Goal: Task Accomplishment & Management: Complete application form

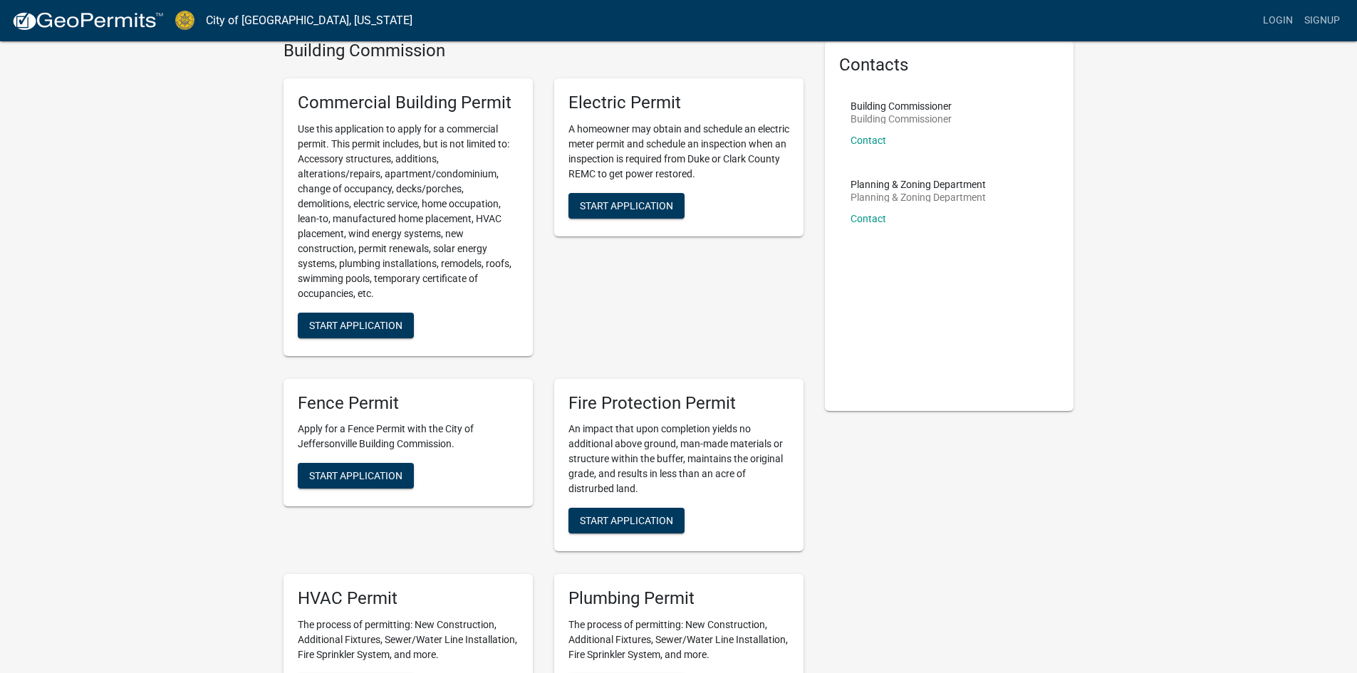
scroll to position [143, 0]
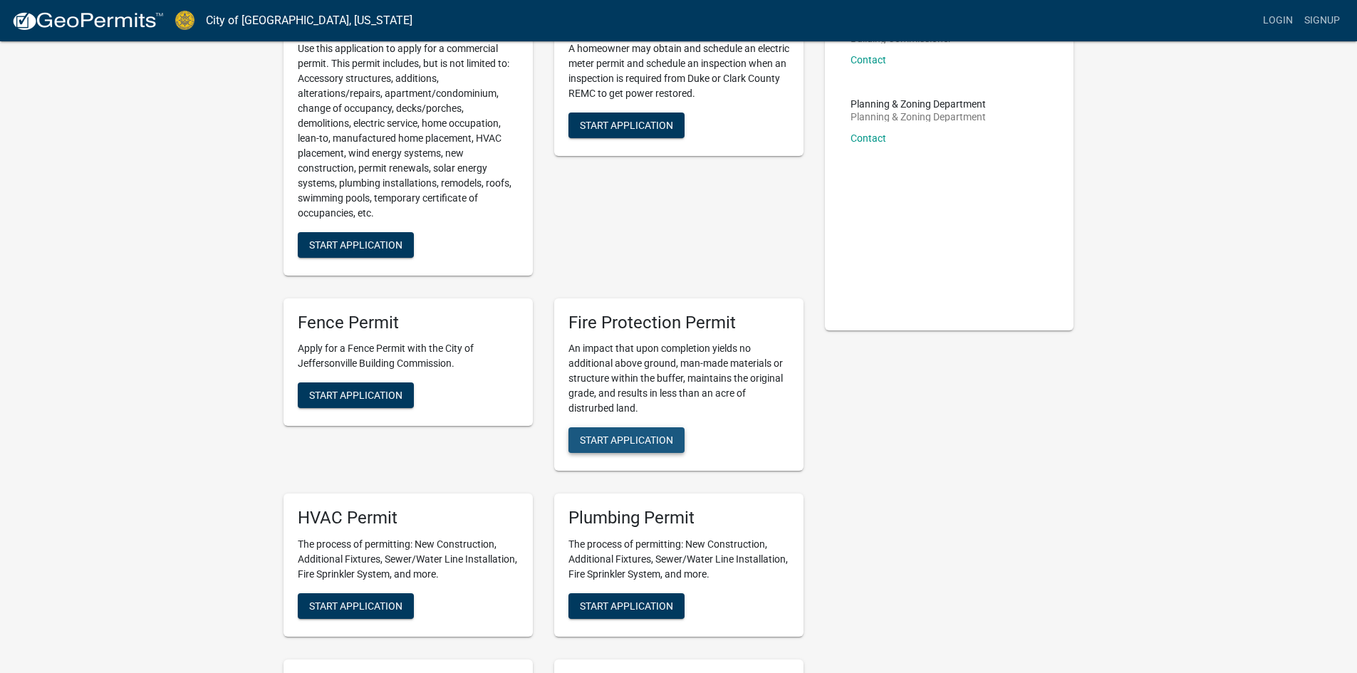
click at [632, 435] on span "Start Application" at bounding box center [626, 440] width 93 height 11
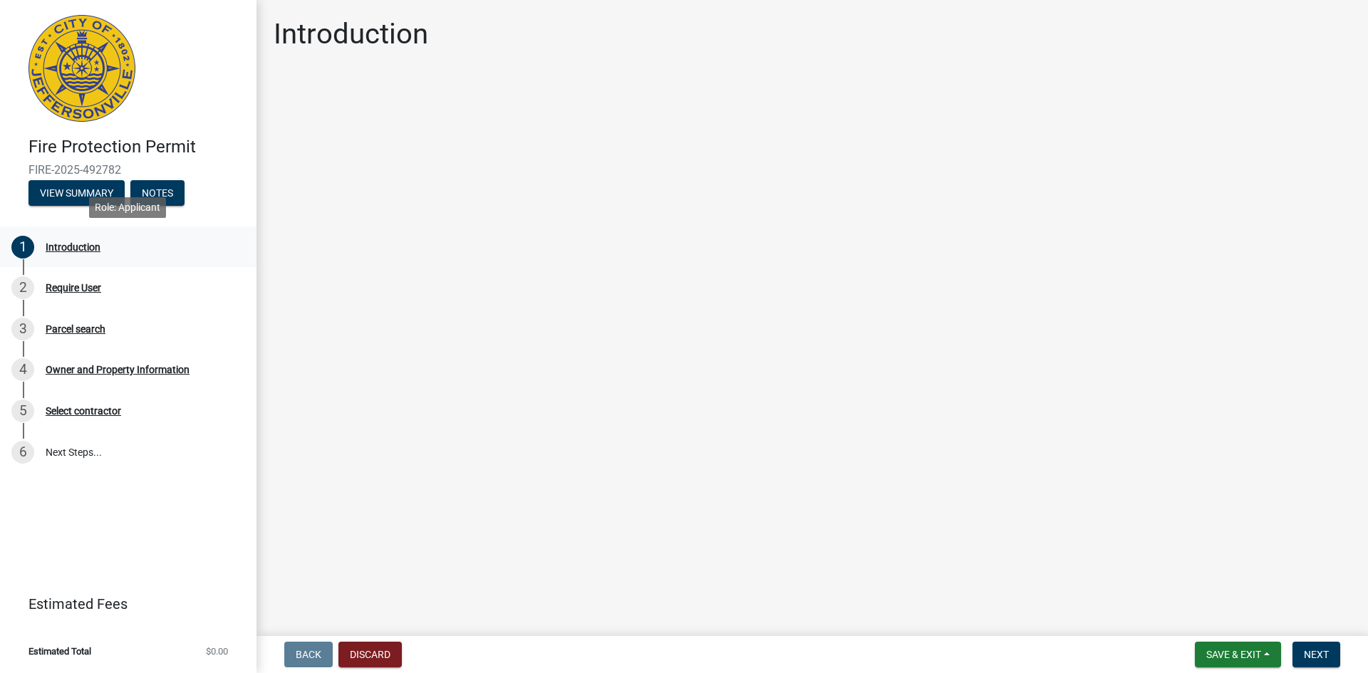
click at [76, 245] on div "Introduction" at bounding box center [73, 247] width 55 height 10
click at [82, 286] on div "Require User" at bounding box center [74, 288] width 56 height 10
click at [1305, 657] on span "Next" at bounding box center [1316, 654] width 25 height 11
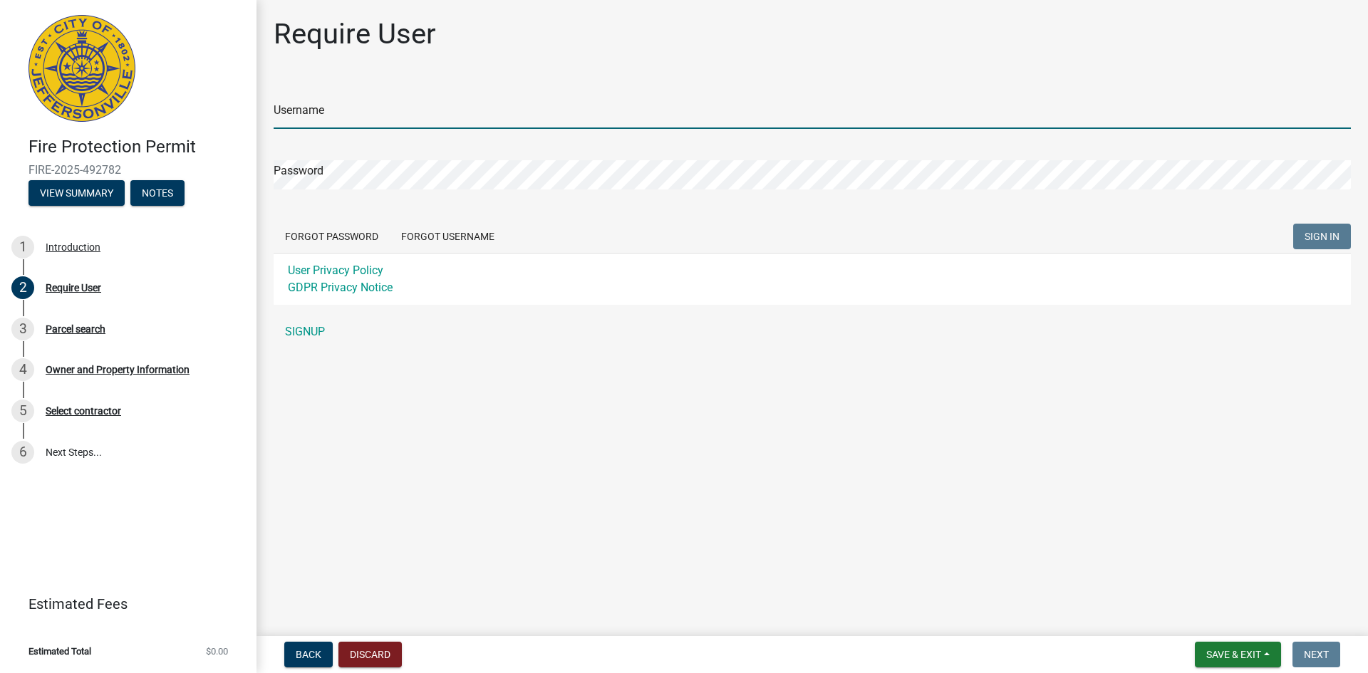
click at [351, 104] on input "Username" at bounding box center [812, 114] width 1077 height 29
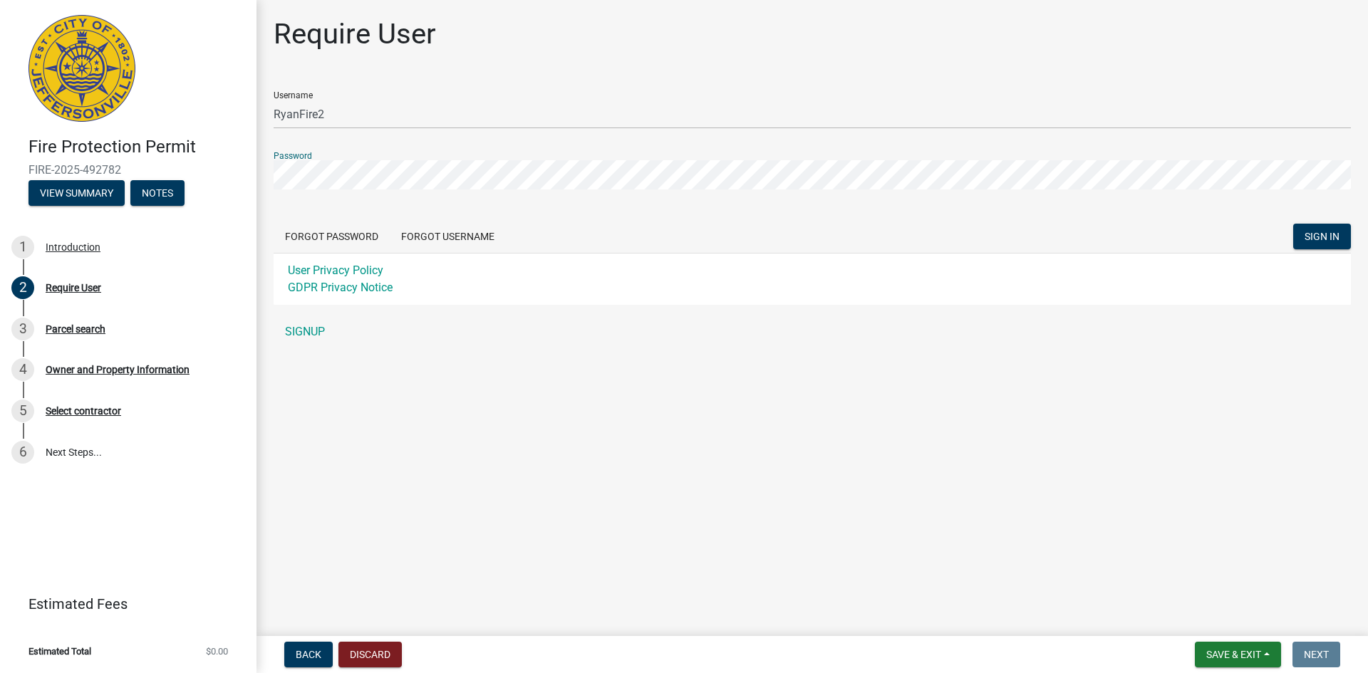
click at [1293, 224] on button "SIGN IN" at bounding box center [1322, 237] width 58 height 26
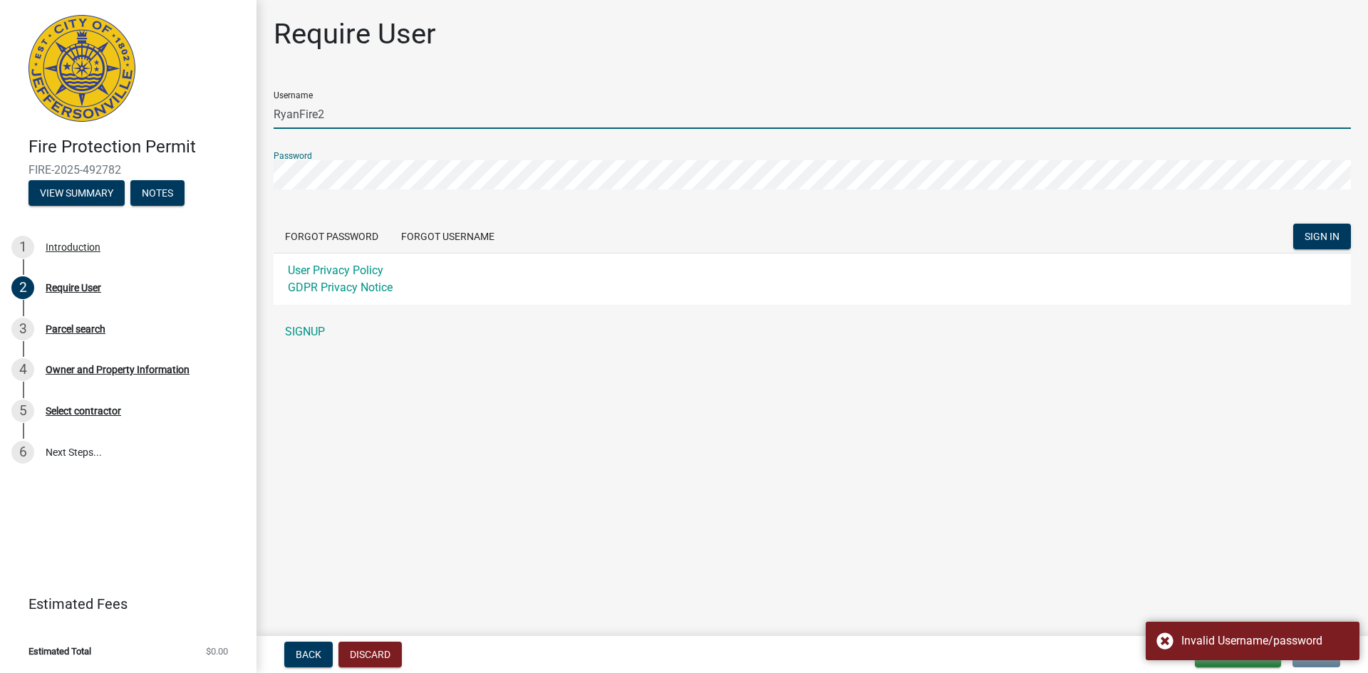
click at [301, 119] on input "RyanFire2" at bounding box center [812, 114] width 1077 height 29
click at [319, 115] on input "Ryan Fire2" at bounding box center [812, 114] width 1077 height 29
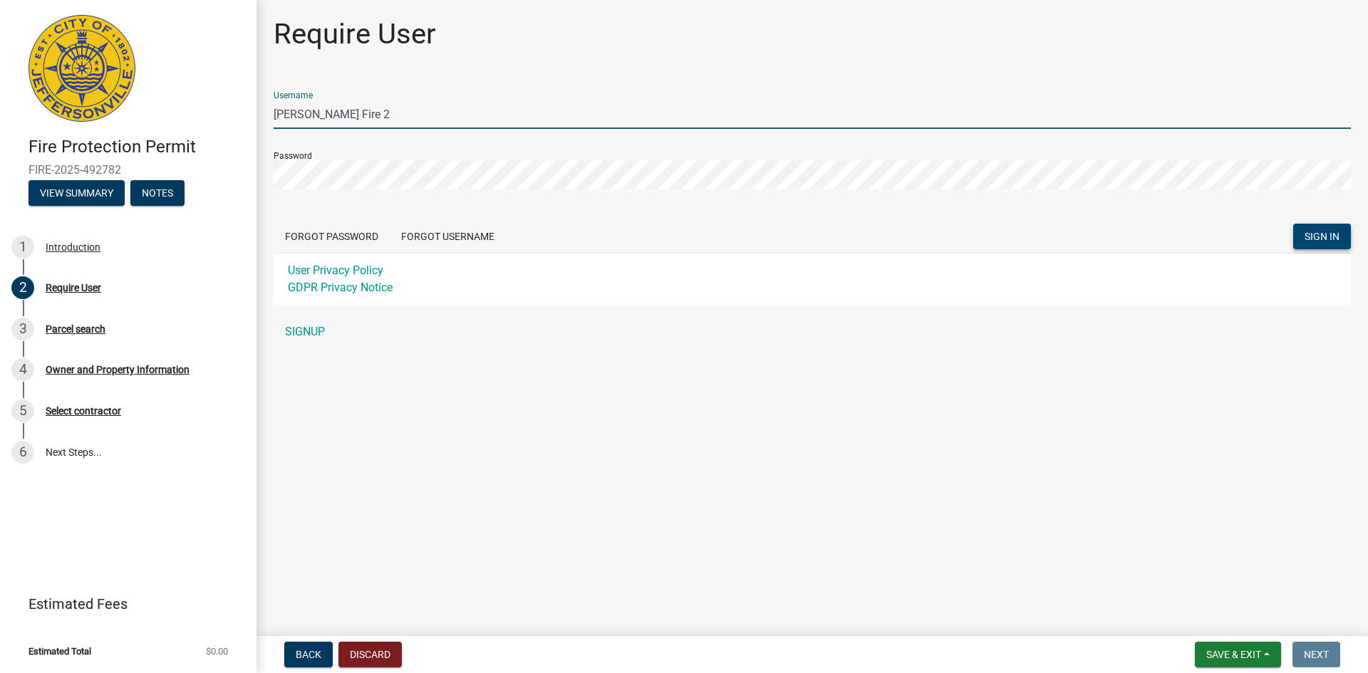
type input "Ryan Fire 2"
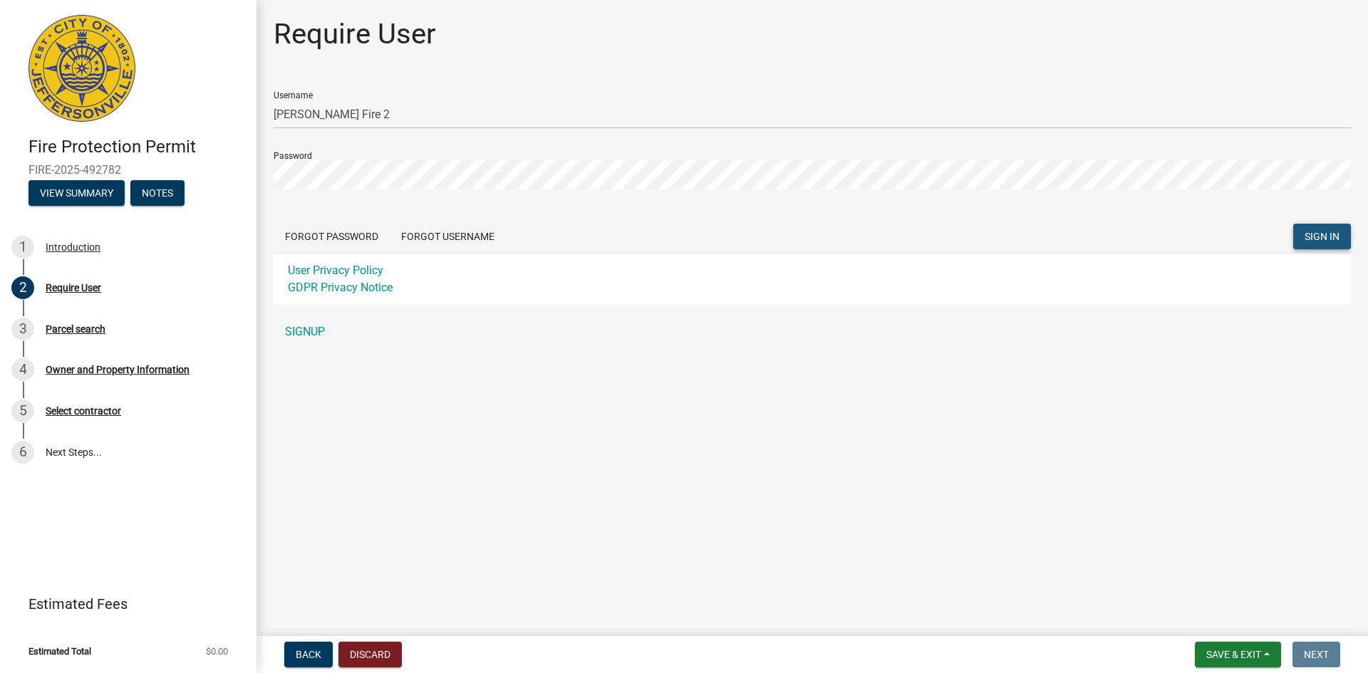
click at [1318, 232] on span "SIGN IN" at bounding box center [1322, 236] width 35 height 11
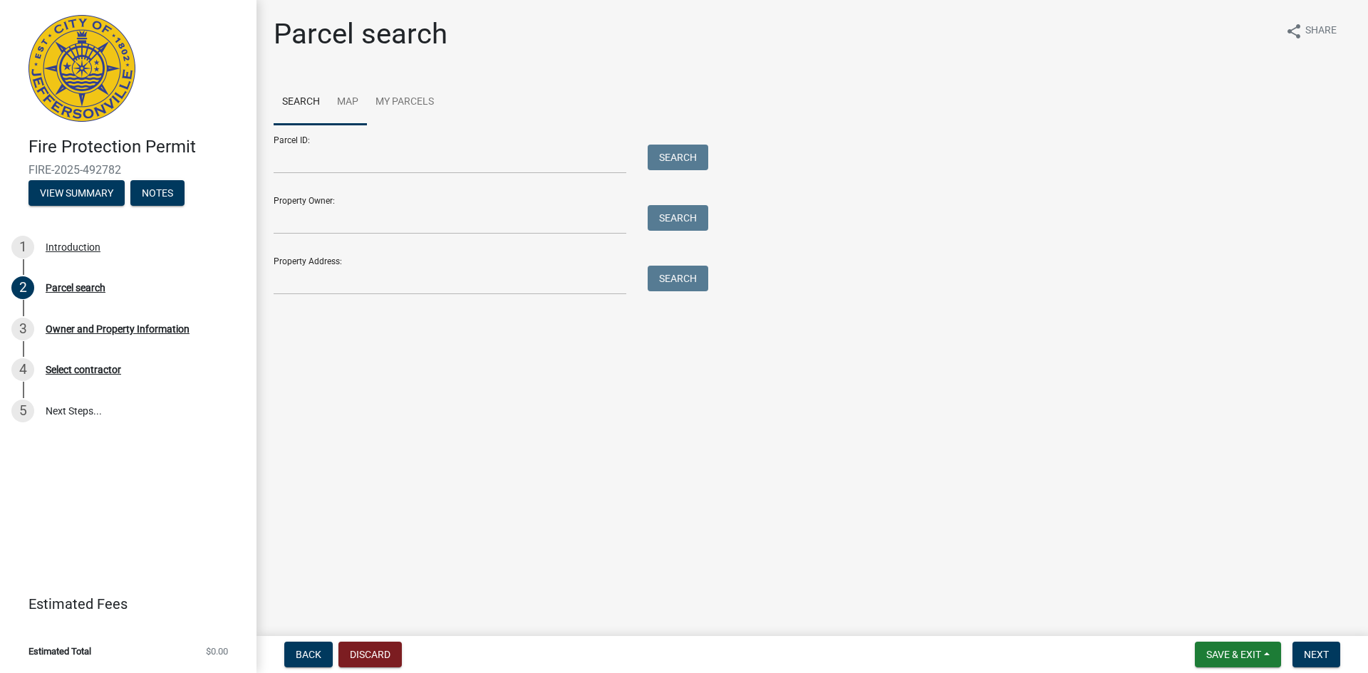
click at [350, 98] on link "Map" at bounding box center [347, 103] width 38 height 46
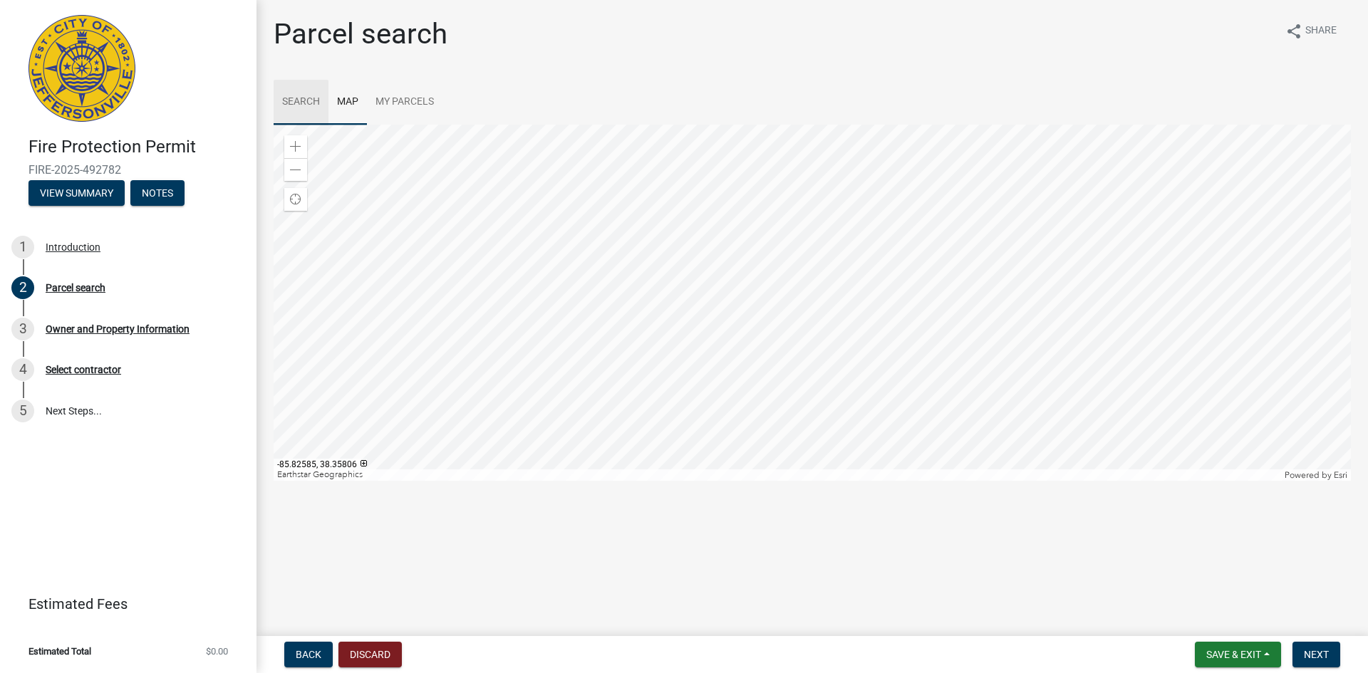
click at [307, 98] on link "Search" at bounding box center [301, 103] width 55 height 46
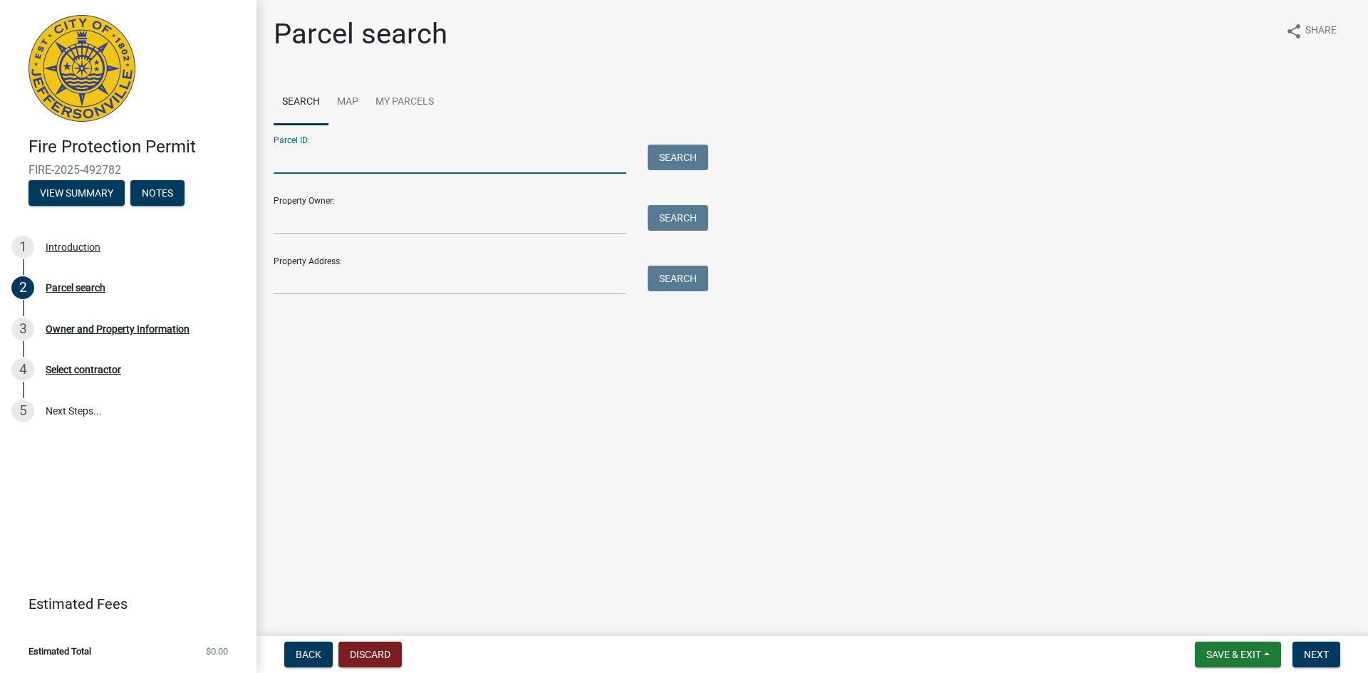
click at [425, 172] on input "Parcel ID:" at bounding box center [450, 159] width 353 height 29
click at [482, 140] on div "Parcel ID: Search" at bounding box center [488, 149] width 428 height 49
click at [475, 154] on input "Parcel ID:" at bounding box center [450, 159] width 353 height 29
click at [152, 329] on div "Owner and Property Information" at bounding box center [118, 329] width 144 height 10
click at [395, 103] on link "My Parcels" at bounding box center [405, 103] width 76 height 46
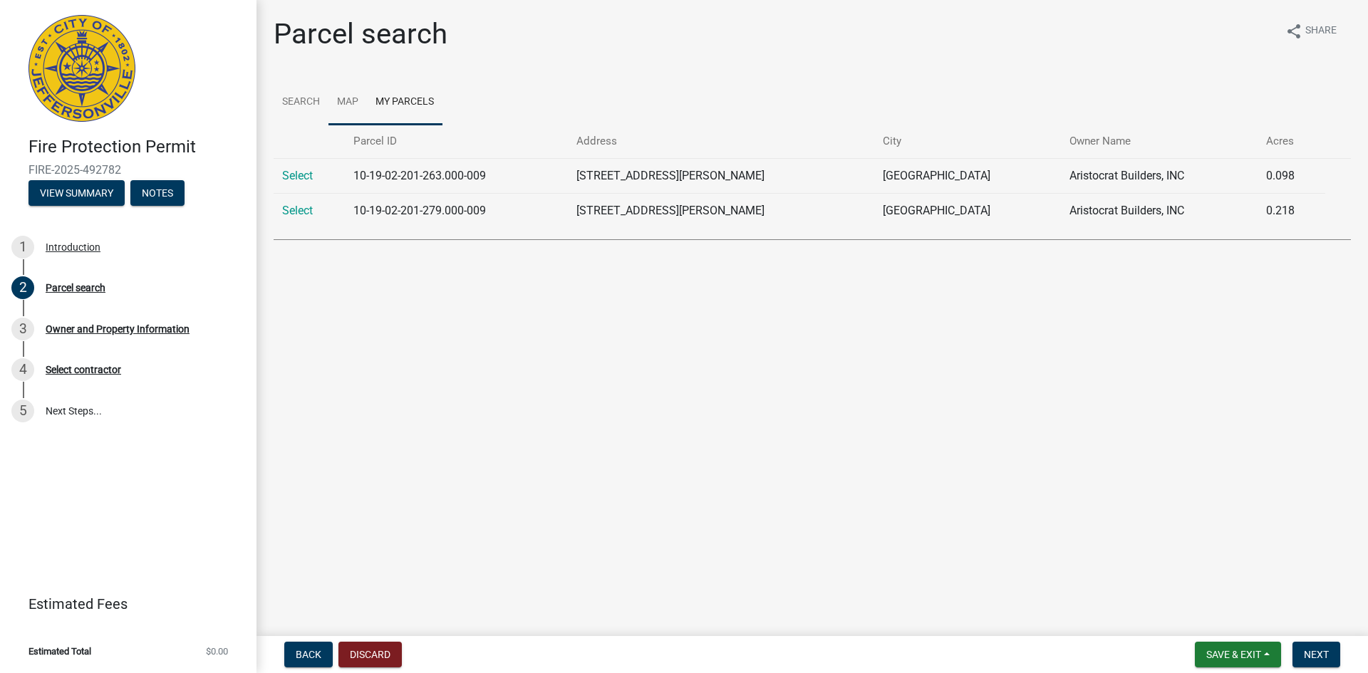
click at [352, 100] on link "Map" at bounding box center [347, 103] width 38 height 46
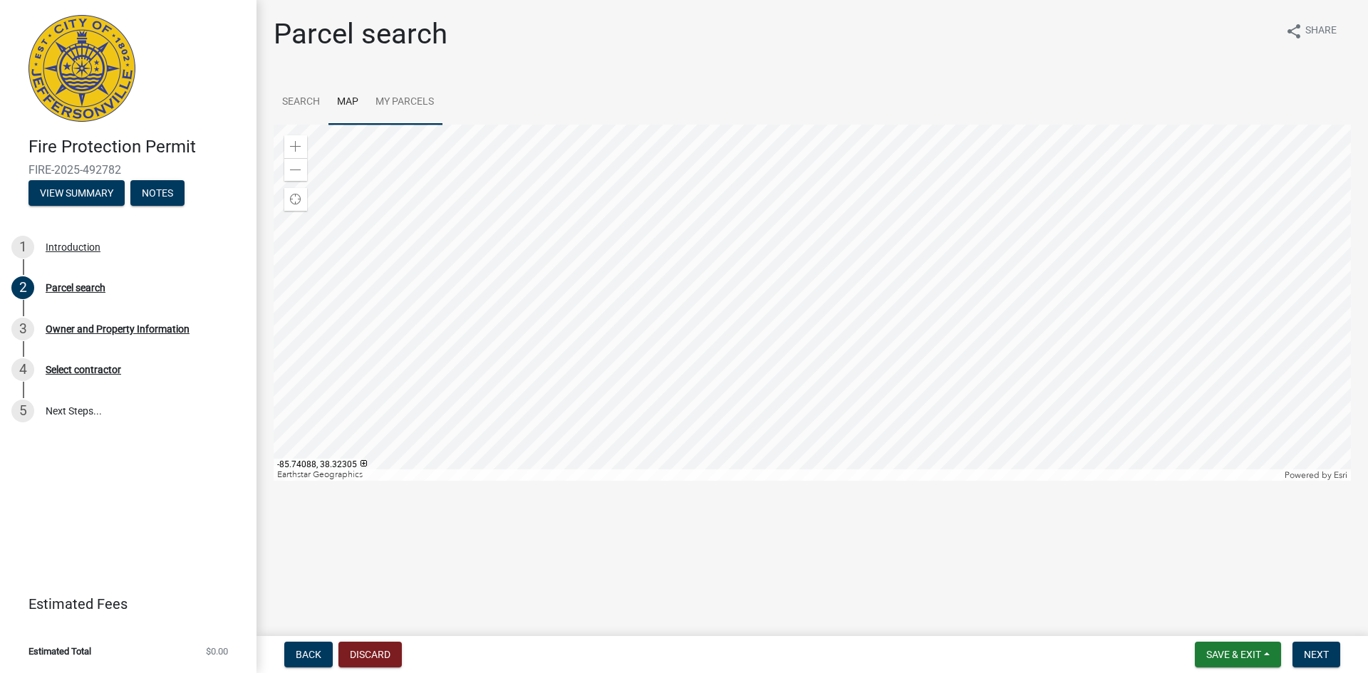
click at [720, 314] on div at bounding box center [812, 303] width 1077 height 356
click at [300, 140] on div "Zoom in" at bounding box center [295, 146] width 23 height 23
click at [311, 102] on link "Search" at bounding box center [301, 103] width 55 height 46
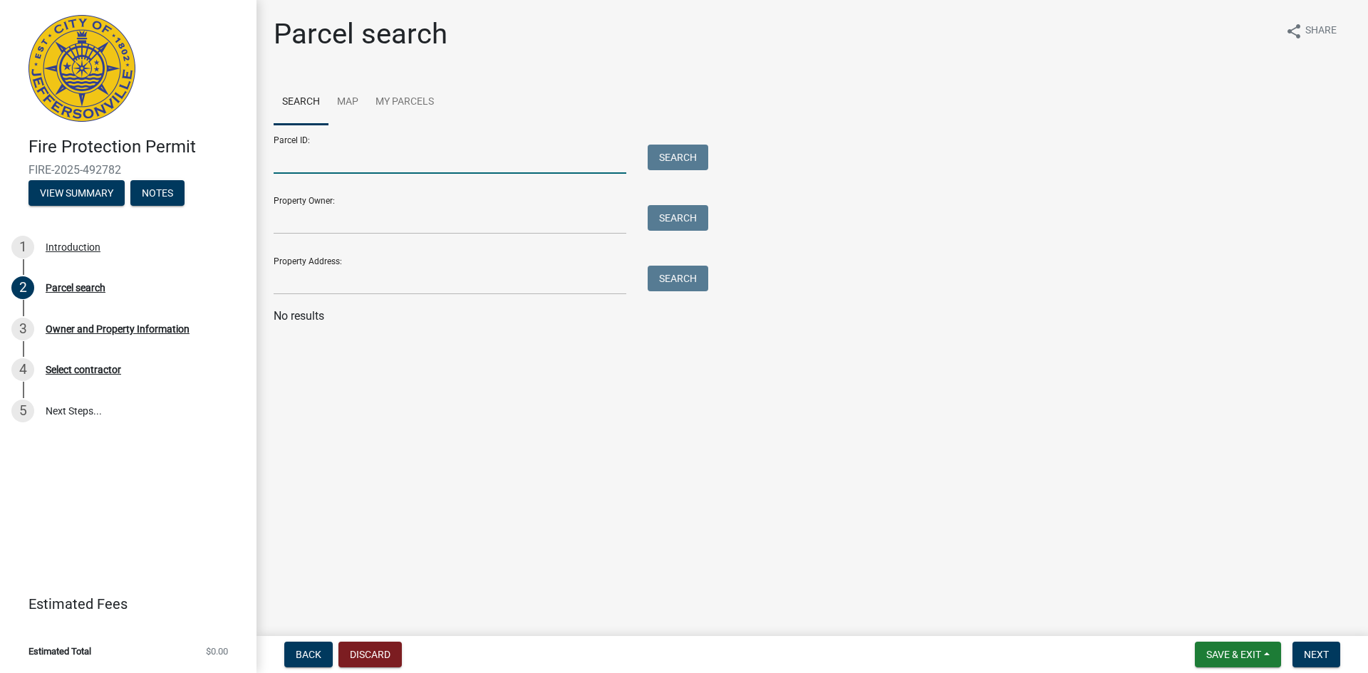
click at [316, 154] on input "Parcel ID:" at bounding box center [450, 159] width 353 height 29
type input "f"
click at [328, 222] on input "Property Owner:" at bounding box center [450, 219] width 353 height 29
click at [322, 274] on input "Property Address:" at bounding box center [450, 280] width 353 height 29
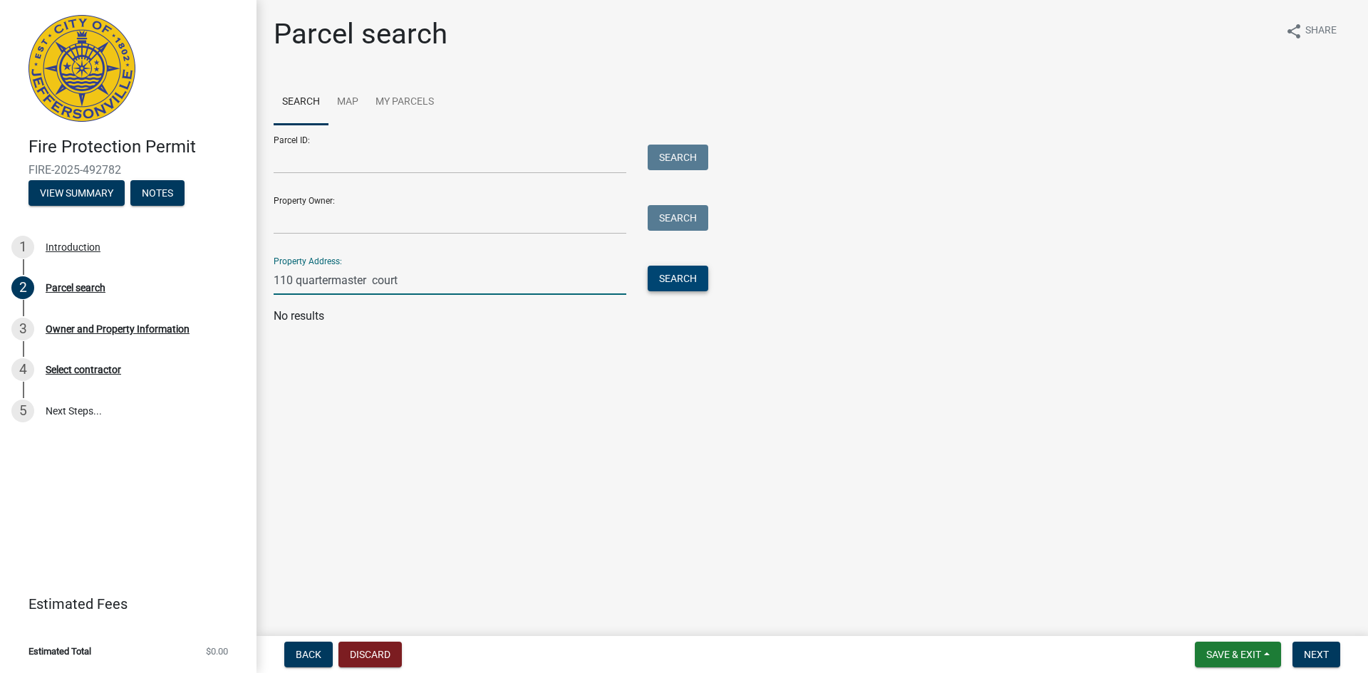
type input "110 quartermaster court"
click at [681, 275] on button "Search" at bounding box center [678, 279] width 61 height 26
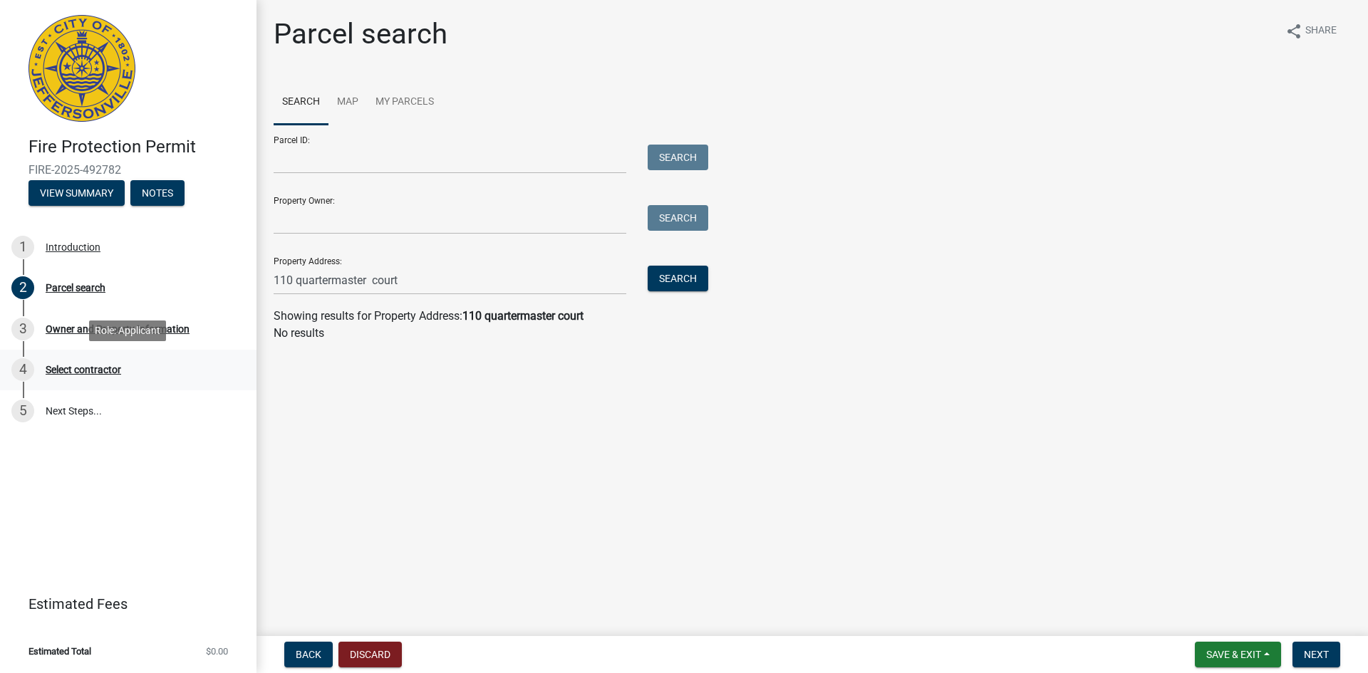
click at [105, 362] on div "4 Select contractor" at bounding box center [122, 369] width 222 height 23
click at [86, 410] on link "5 Next Steps..." at bounding box center [128, 410] width 257 height 41
click at [165, 174] on span "FIRE-2025-492782" at bounding box center [129, 170] width 200 height 14
click at [164, 190] on button "Notes" at bounding box center [157, 193] width 54 height 26
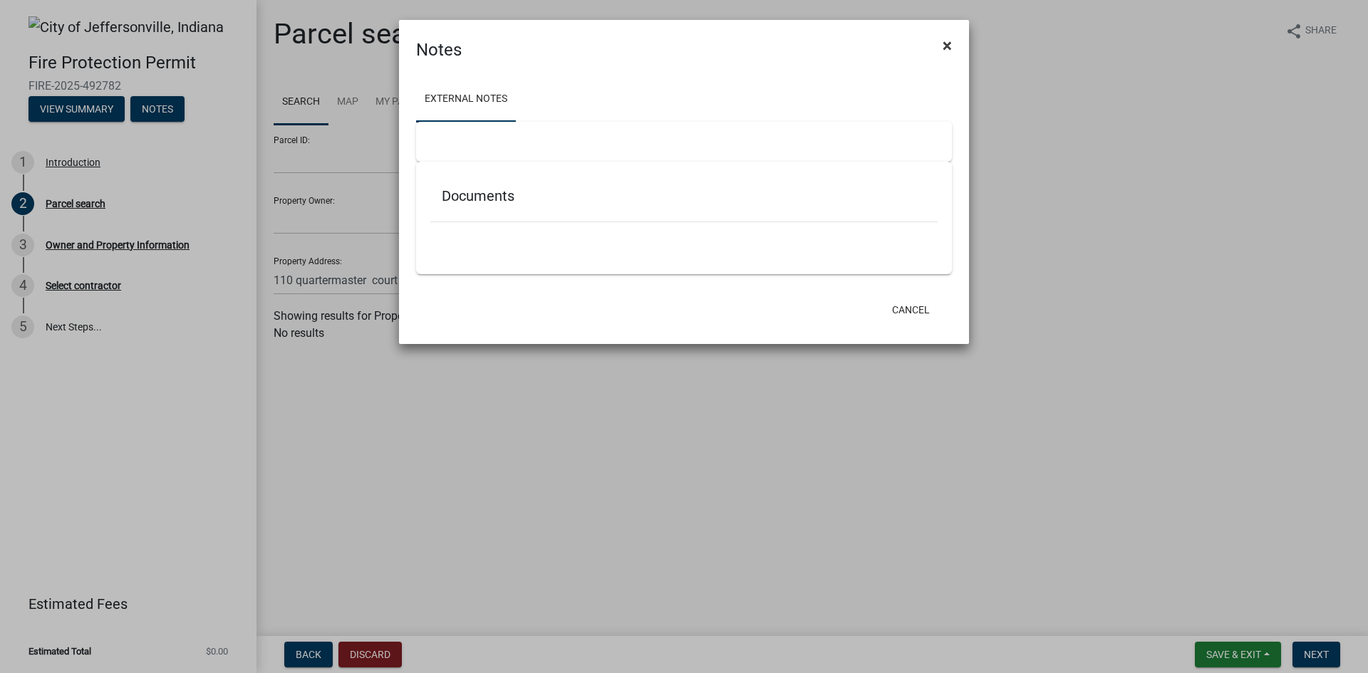
click at [951, 46] on span "×" at bounding box center [947, 46] width 9 height 20
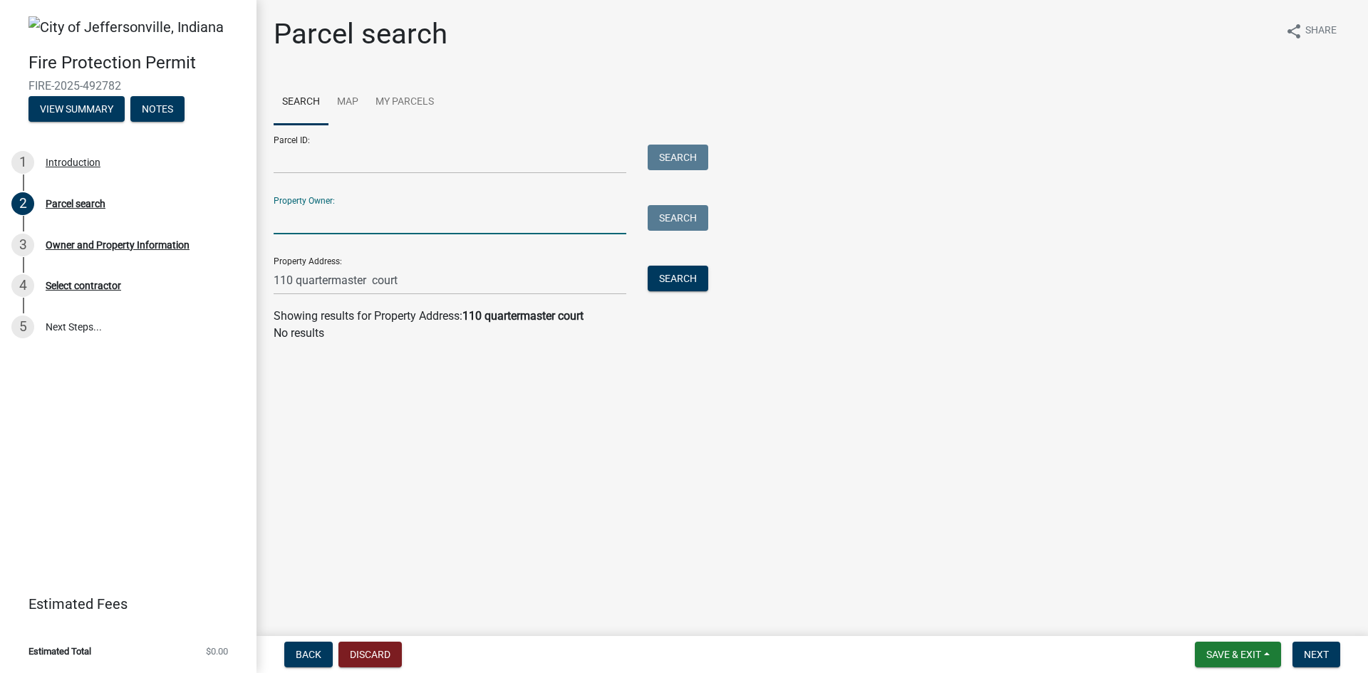
click at [382, 224] on input "Property Owner:" at bounding box center [450, 219] width 353 height 29
click at [440, 281] on input "110 quartermaster court" at bounding box center [450, 280] width 353 height 29
click at [673, 280] on button "Search" at bounding box center [678, 279] width 61 height 26
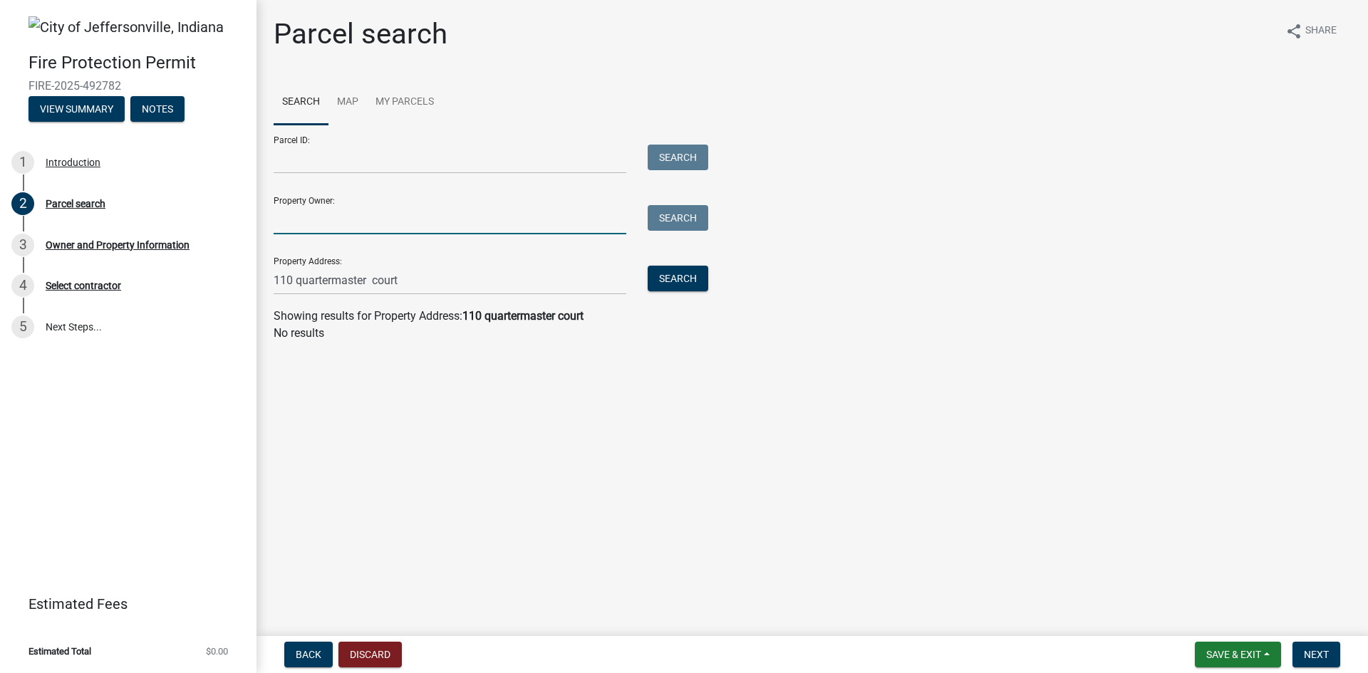
click at [338, 224] on input "Property Owner:" at bounding box center [450, 219] width 353 height 29
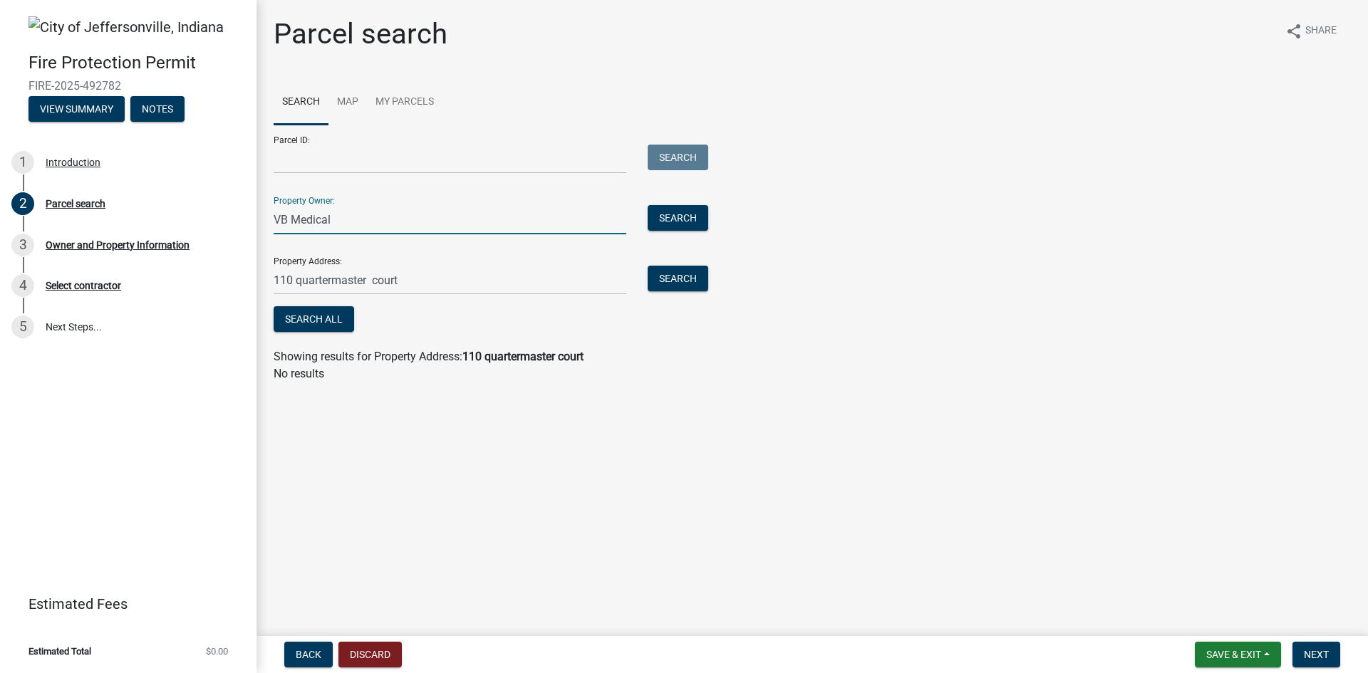
type input "VB Medical"
click at [675, 230] on button "Search" at bounding box center [678, 218] width 61 height 26
click at [675, 228] on button "Search" at bounding box center [678, 218] width 61 height 26
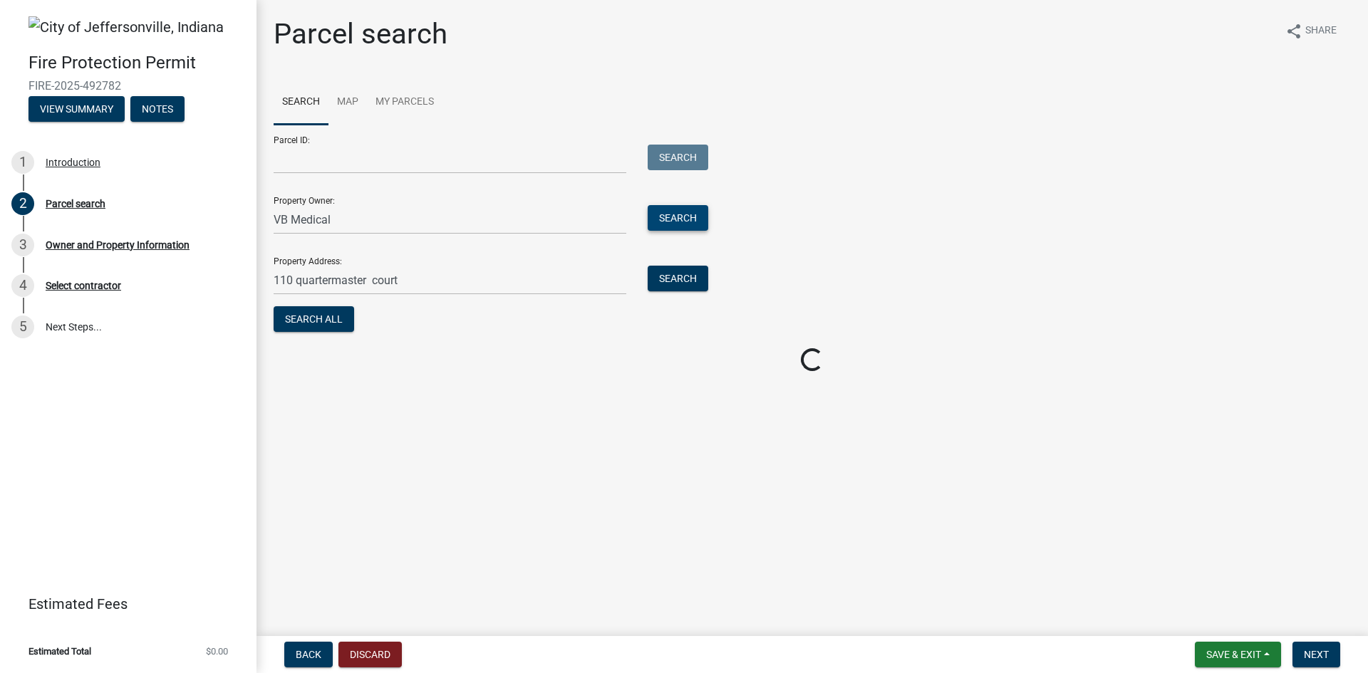
click at [675, 228] on button "Search" at bounding box center [678, 218] width 61 height 26
click at [1308, 644] on button "Next" at bounding box center [1317, 655] width 48 height 26
click at [310, 317] on button "Search All" at bounding box center [314, 319] width 81 height 26
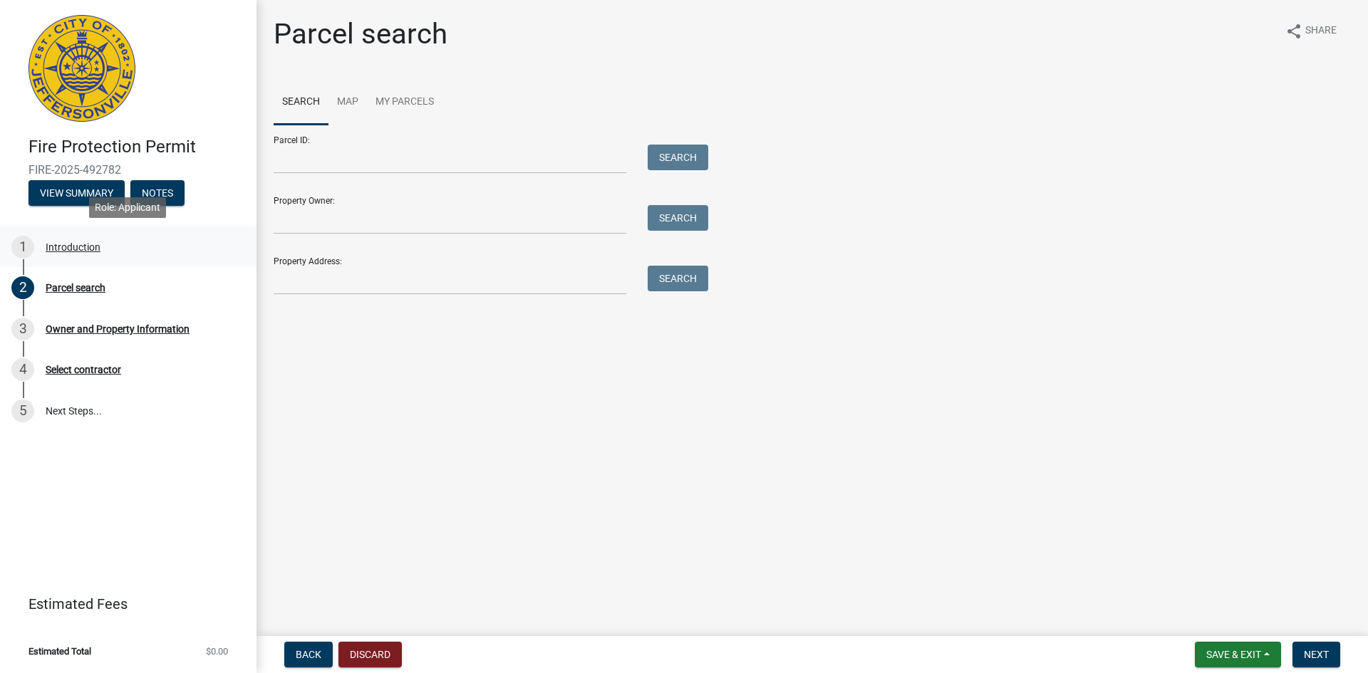
click at [73, 245] on div "Introduction" at bounding box center [73, 247] width 55 height 10
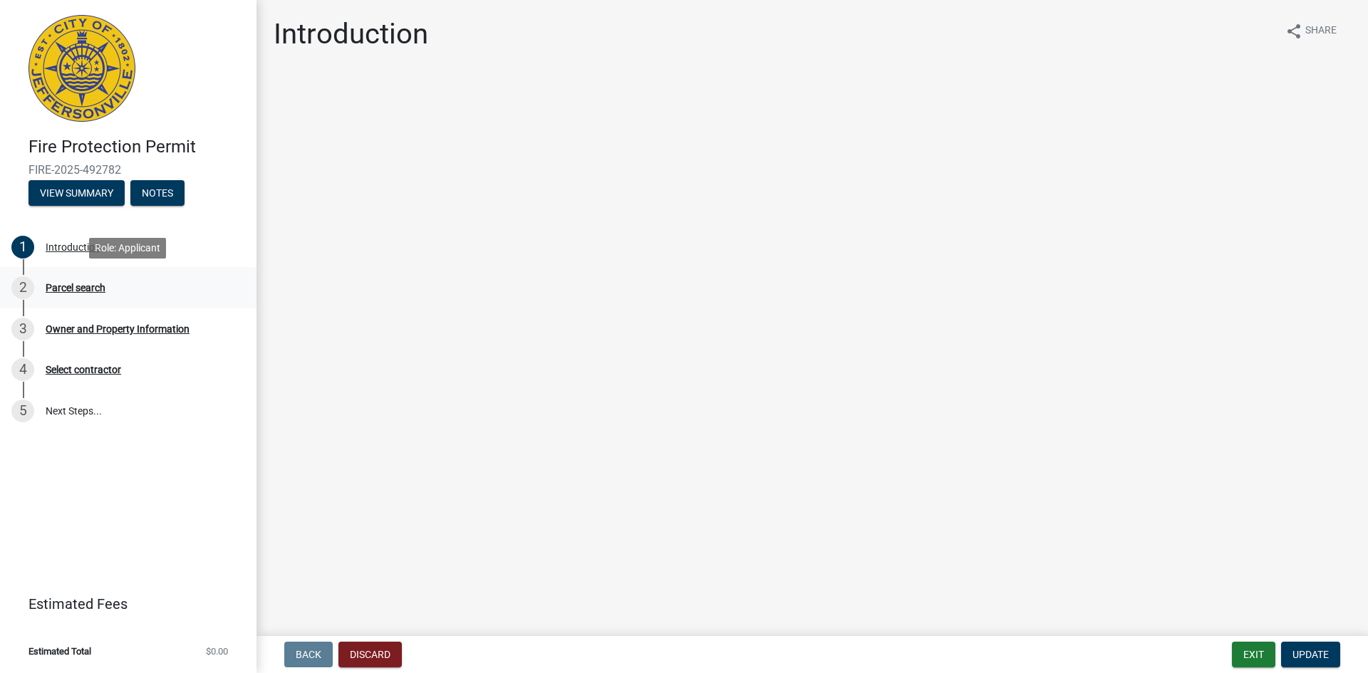
click at [77, 288] on div "Parcel search" at bounding box center [76, 288] width 60 height 10
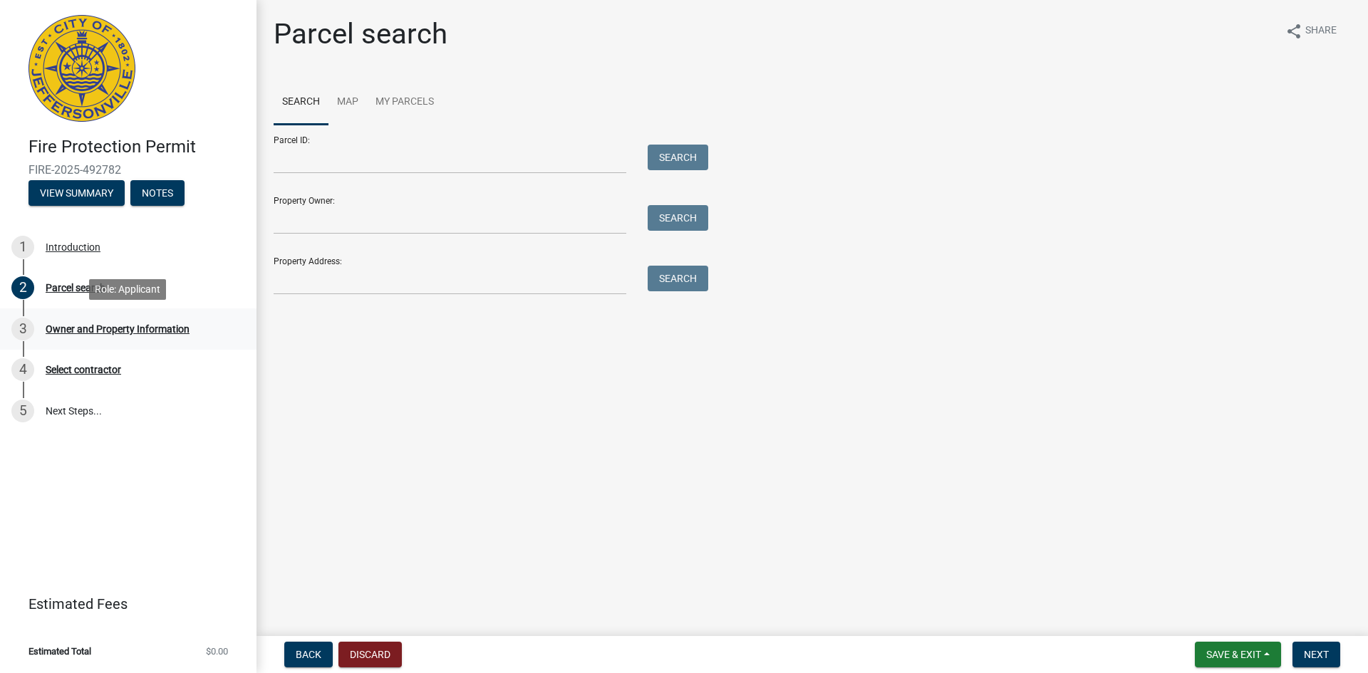
click at [93, 324] on div "Owner and Property Information" at bounding box center [118, 329] width 144 height 10
click at [94, 365] on div "Select contractor" at bounding box center [84, 370] width 76 height 10
click at [70, 284] on div "Parcel search" at bounding box center [76, 288] width 60 height 10
